Goal: Transaction & Acquisition: Purchase product/service

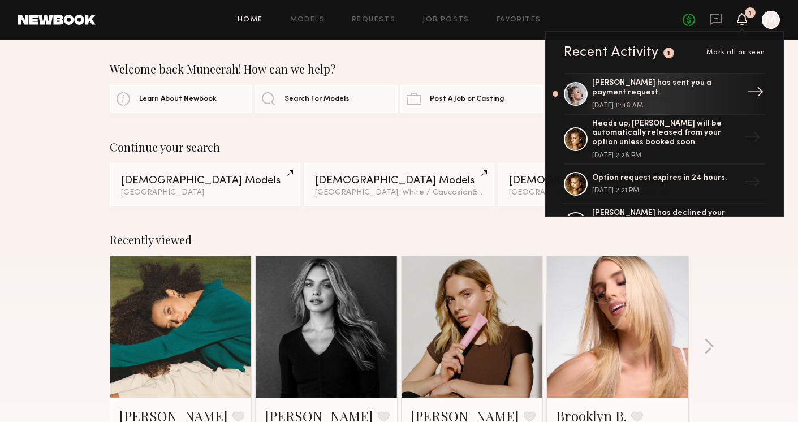
click at [673, 95] on div "[PERSON_NAME] has sent you a payment request." at bounding box center [665, 88] width 147 height 19
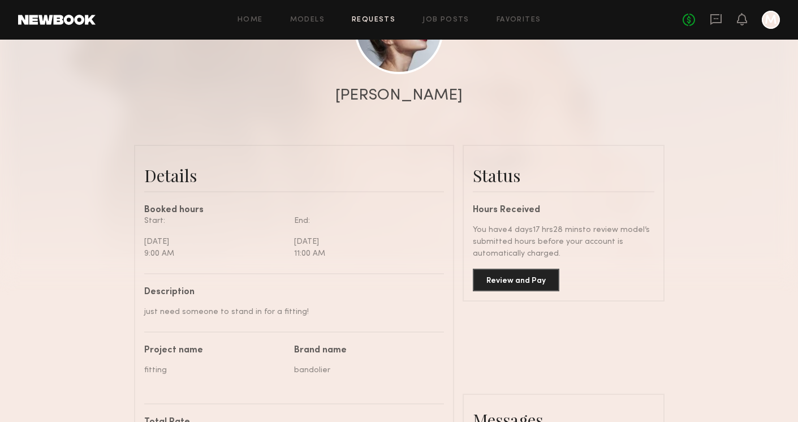
scroll to position [158, 0]
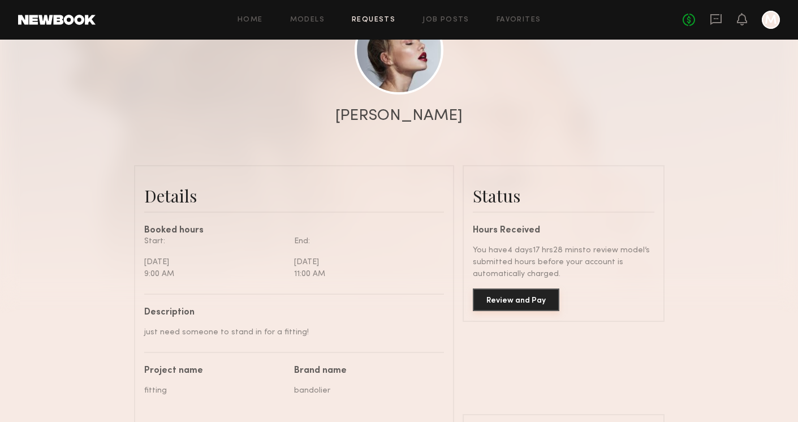
click at [504, 297] on button "Review and Pay" at bounding box center [516, 299] width 87 height 23
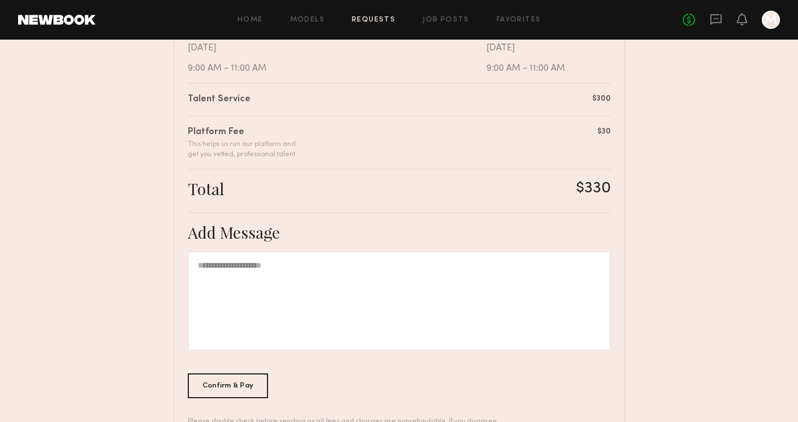
scroll to position [301, 0]
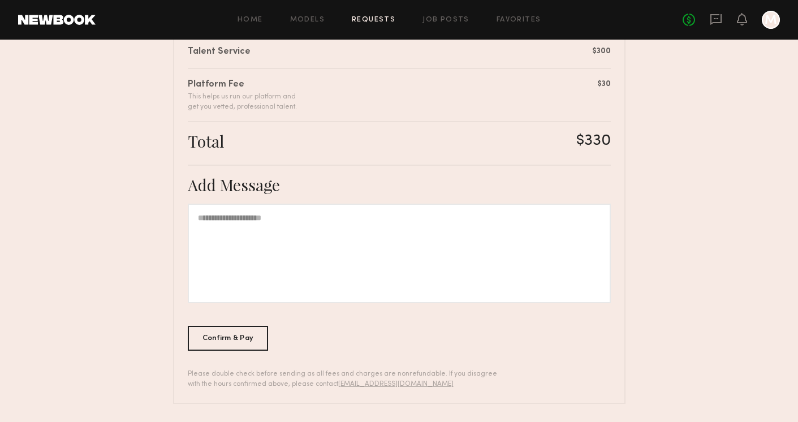
click at [298, 237] on div at bounding box center [399, 254] width 423 height 100
click at [220, 330] on div "Confirm & Pay" at bounding box center [228, 337] width 81 height 25
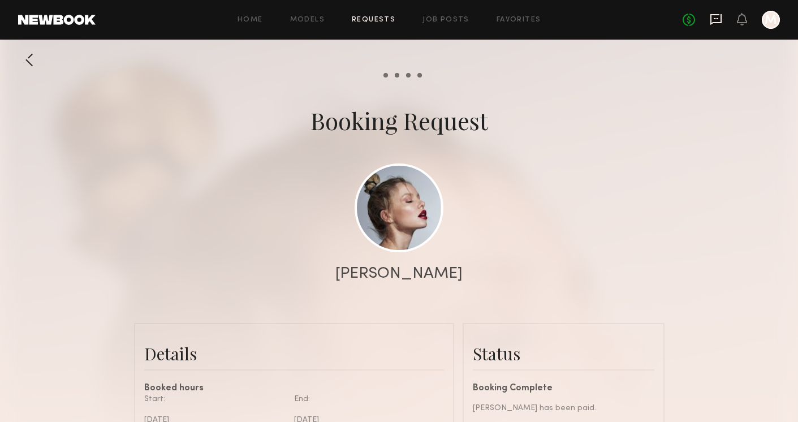
click at [712, 15] on icon at bounding box center [715, 19] width 11 height 11
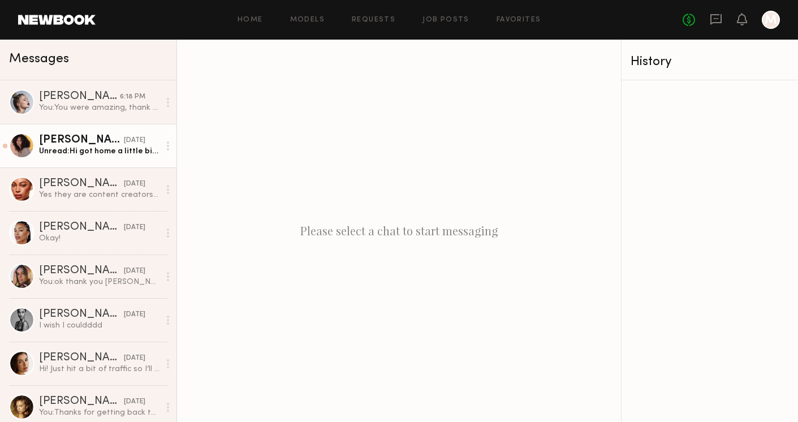
click at [105, 140] on div "[PERSON_NAME]" at bounding box center [81, 140] width 85 height 11
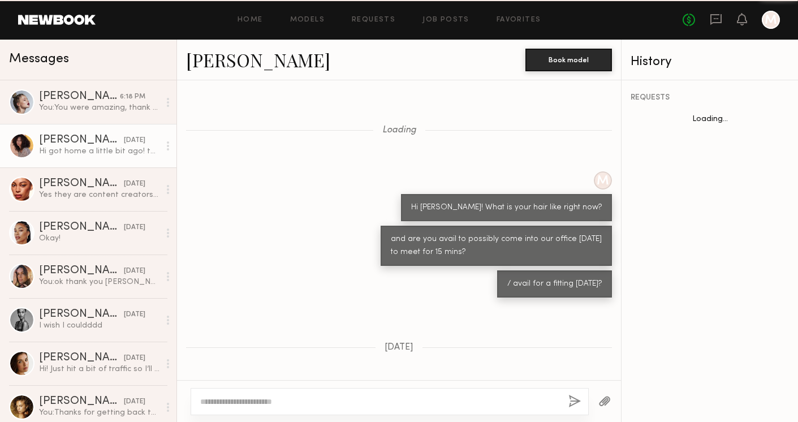
scroll to position [1907, 0]
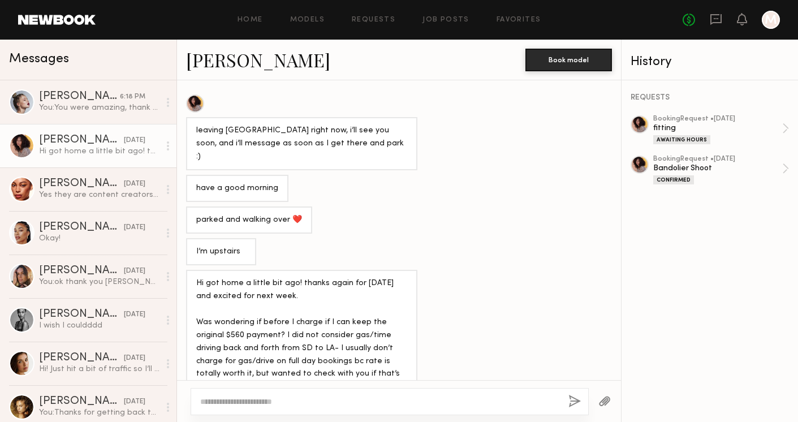
click at [276, 405] on textarea at bounding box center [379, 401] width 359 height 11
click at [247, 401] on textarea at bounding box center [379, 401] width 359 height 11
type textarea "*"
type textarea "**********"
click at [572, 397] on button "button" at bounding box center [574, 402] width 12 height 14
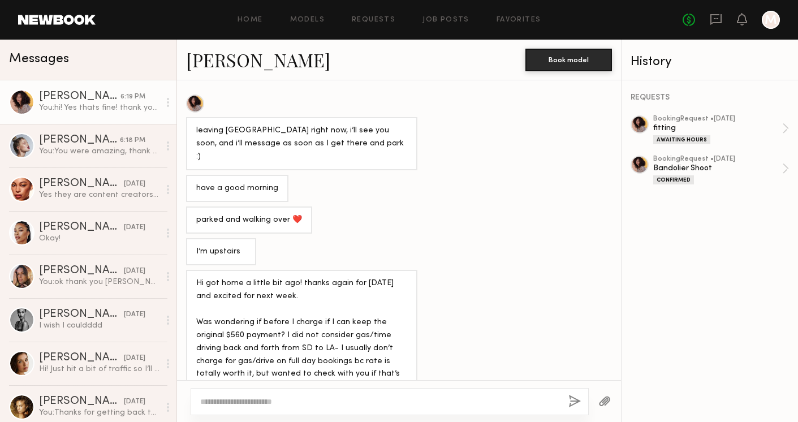
scroll to position [2025, 0]
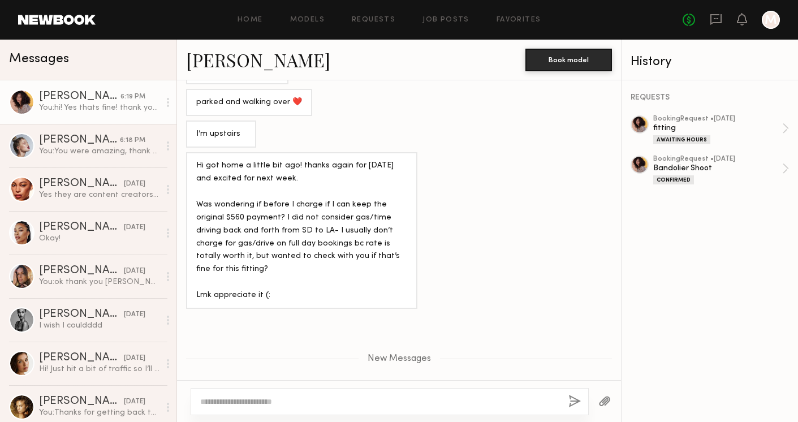
click at [568, 395] on button "button" at bounding box center [574, 402] width 12 height 14
click at [372, 405] on textarea at bounding box center [379, 401] width 359 height 11
type textarea "**********"
click at [571, 404] on button "button" at bounding box center [574, 402] width 12 height 14
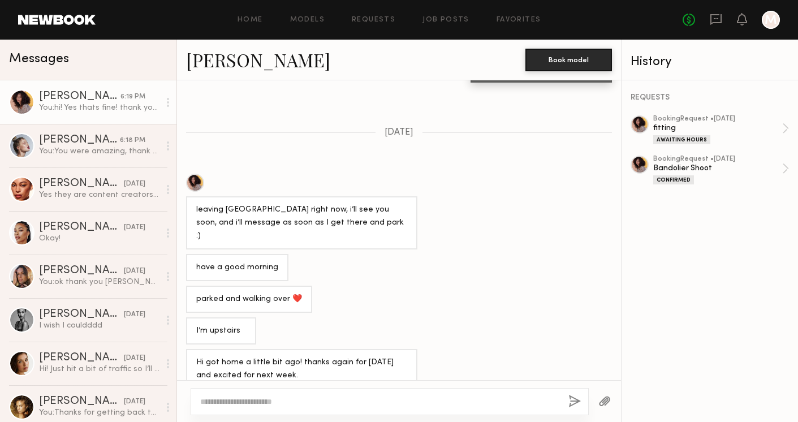
scroll to position [2079, 0]
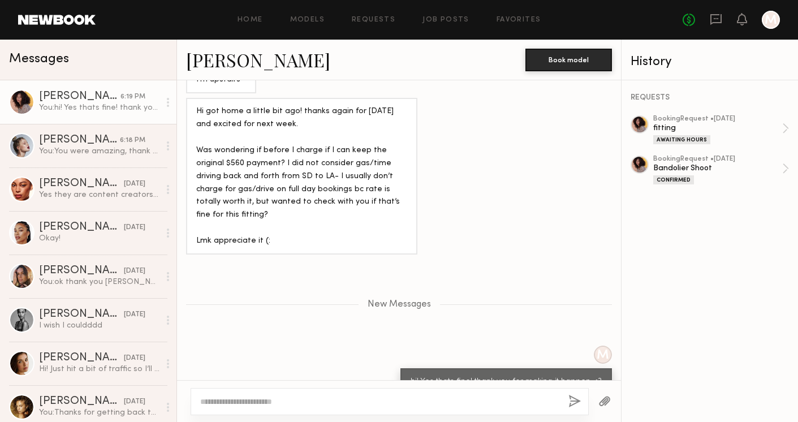
click at [322, 402] on textarea at bounding box center [379, 401] width 359 height 11
type textarea "**********"
click at [573, 400] on button "button" at bounding box center [574, 402] width 12 height 14
